Goal: Transaction & Acquisition: Subscribe to service/newsletter

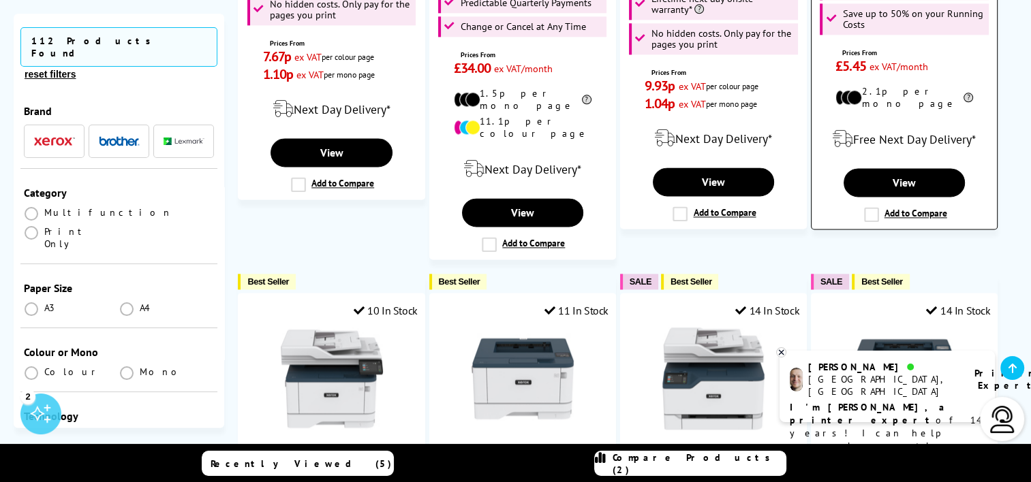
scroll to position [1567, 0]
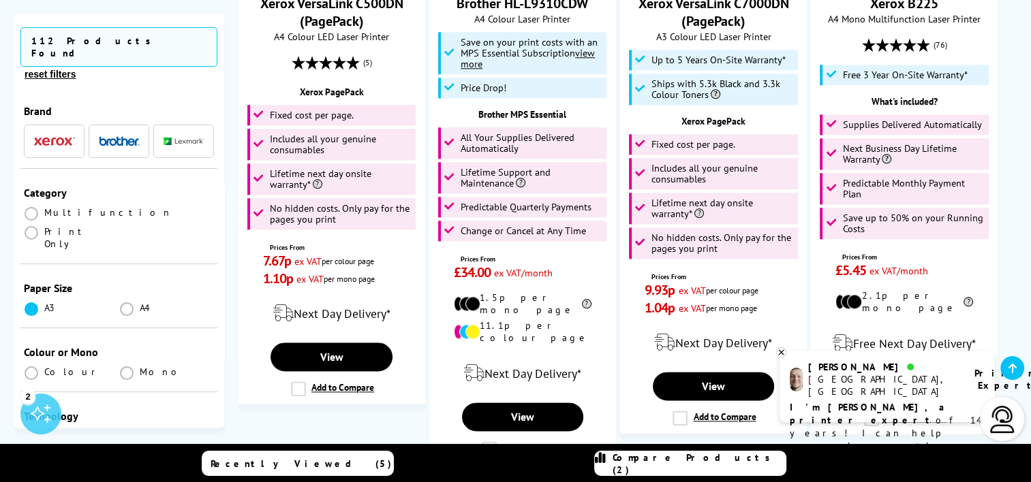
click at [33, 303] on span at bounding box center [32, 310] width 14 height 14
click at [44, 304] on input "radio" at bounding box center [44, 304] width 0 height 0
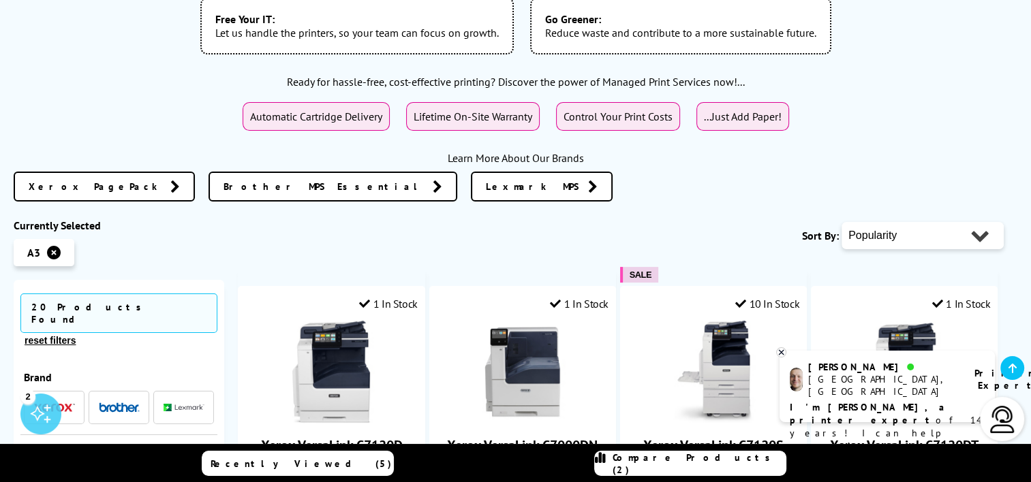
scroll to position [613, 0]
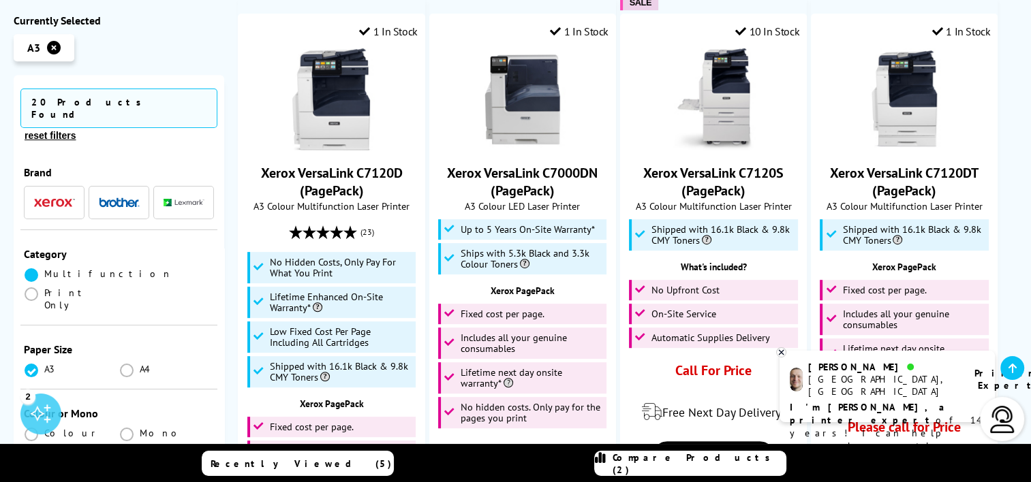
click at [30, 268] on span at bounding box center [32, 275] width 14 height 14
click at [44, 270] on input "radio" at bounding box center [44, 270] width 0 height 0
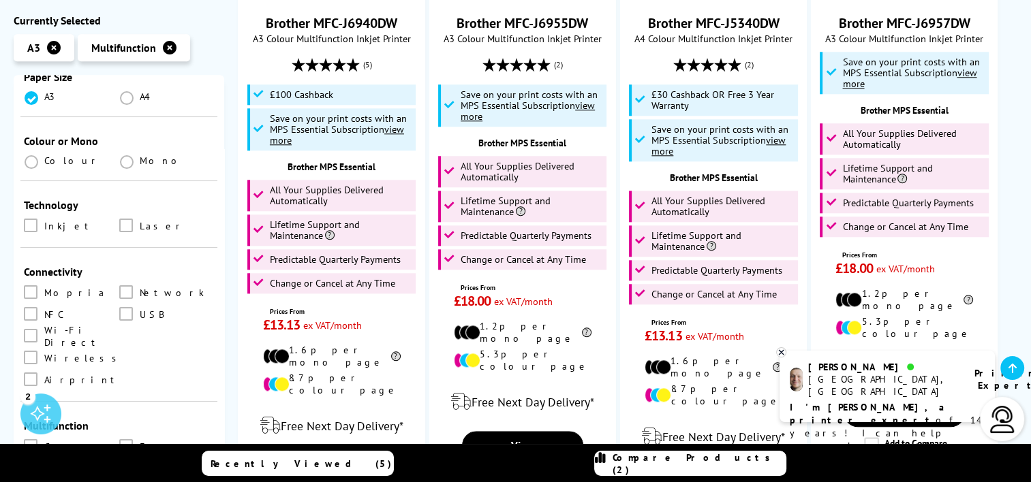
scroll to position [1567, 0]
